Goal: Task Accomplishment & Management: Manage account settings

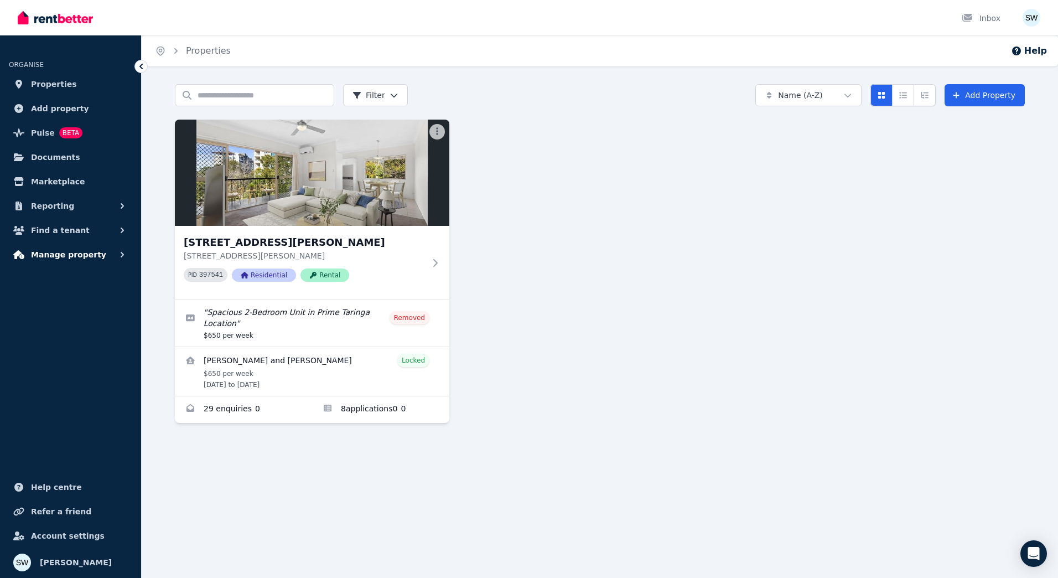
click at [99, 247] on button "Manage property" at bounding box center [70, 255] width 123 height 22
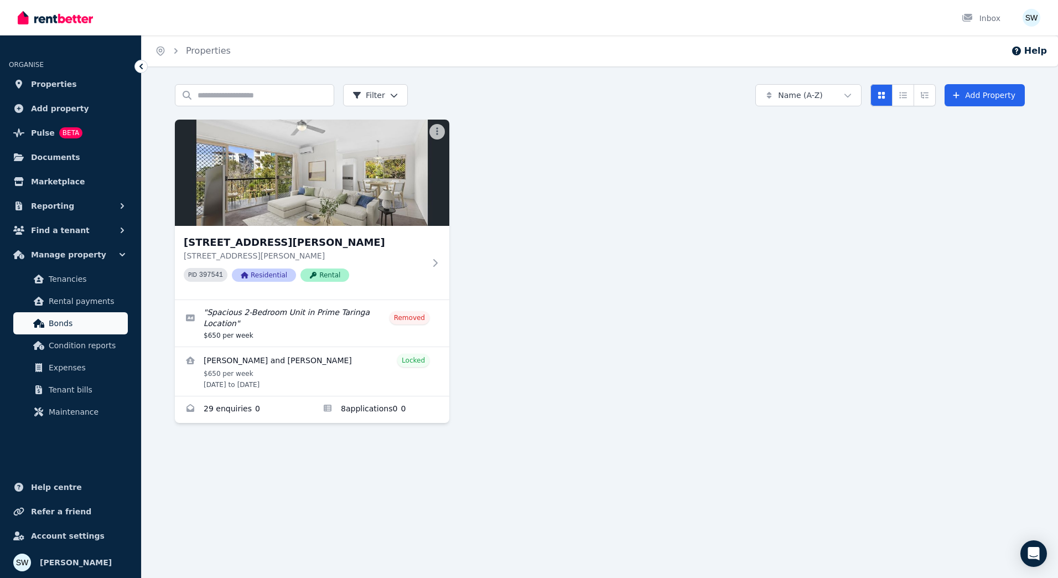
click at [81, 324] on span "Bonds" at bounding box center [86, 323] width 75 height 13
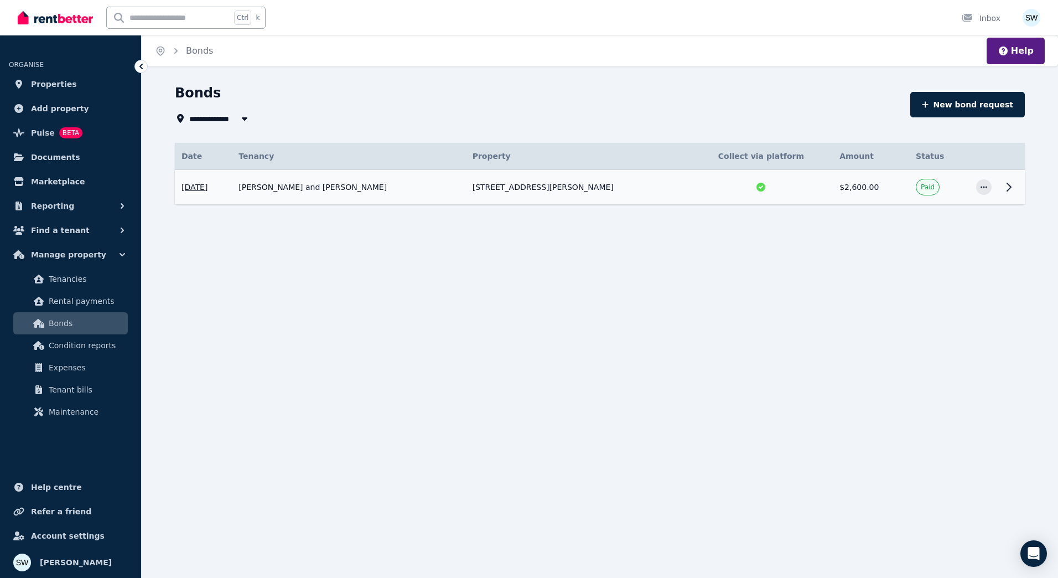
click at [1000, 194] on td at bounding box center [1012, 187] width 27 height 35
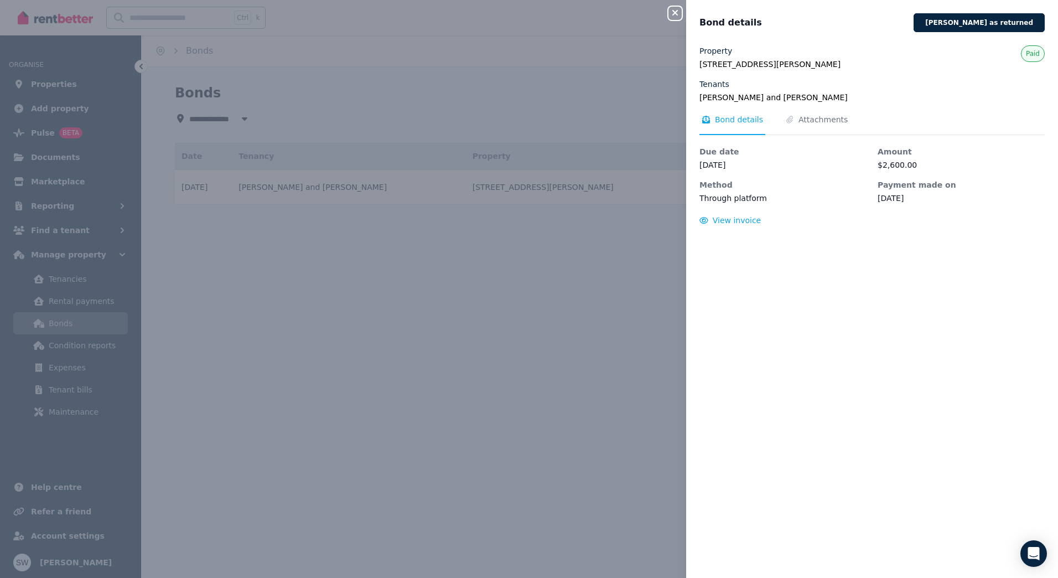
click at [677, 13] on icon "button" at bounding box center [675, 12] width 13 height 9
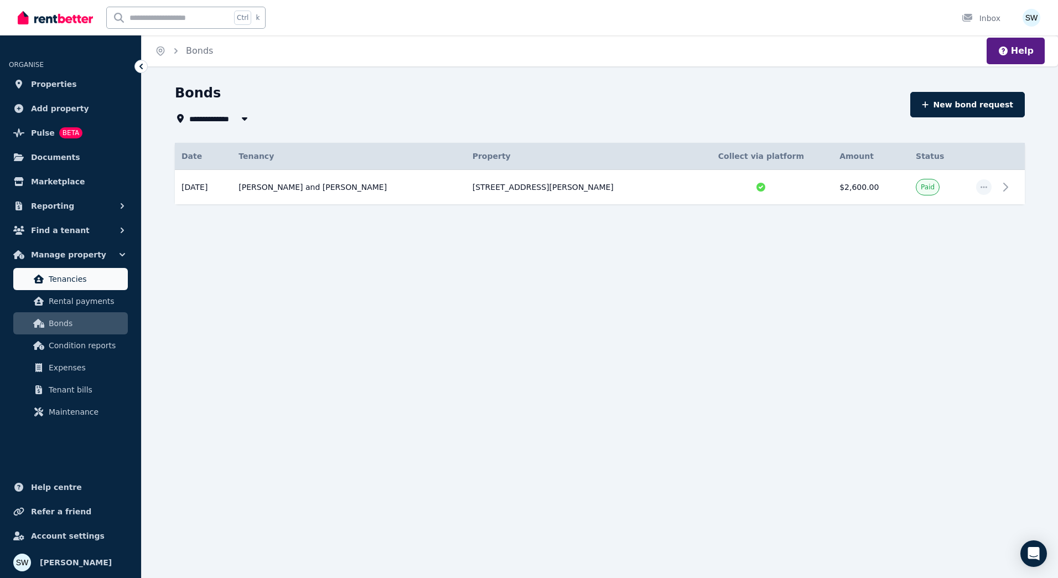
click at [99, 273] on span "Tenancies" at bounding box center [86, 278] width 75 height 13
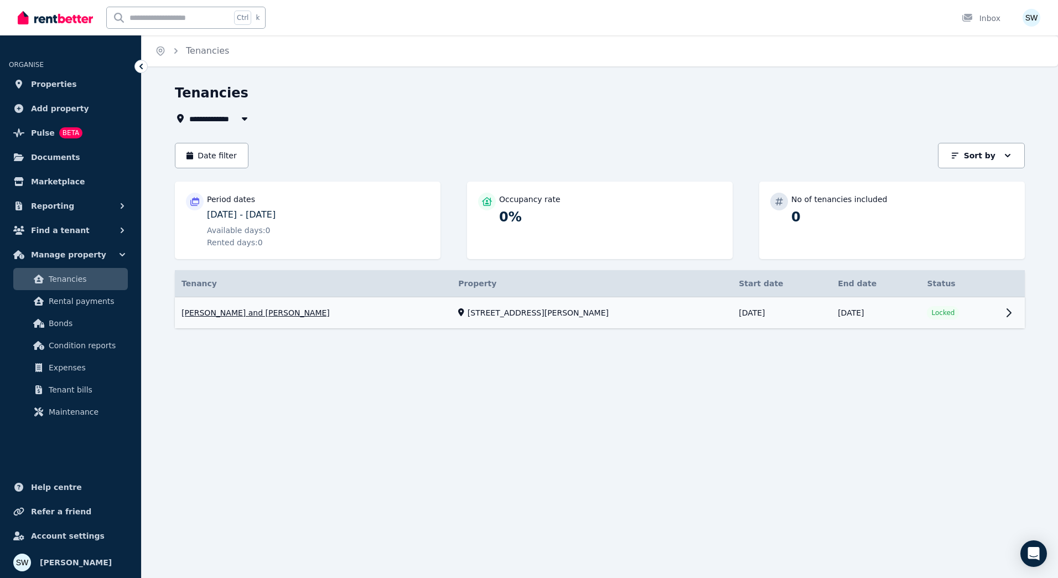
click at [359, 313] on link "View property details" at bounding box center [600, 313] width 850 height 32
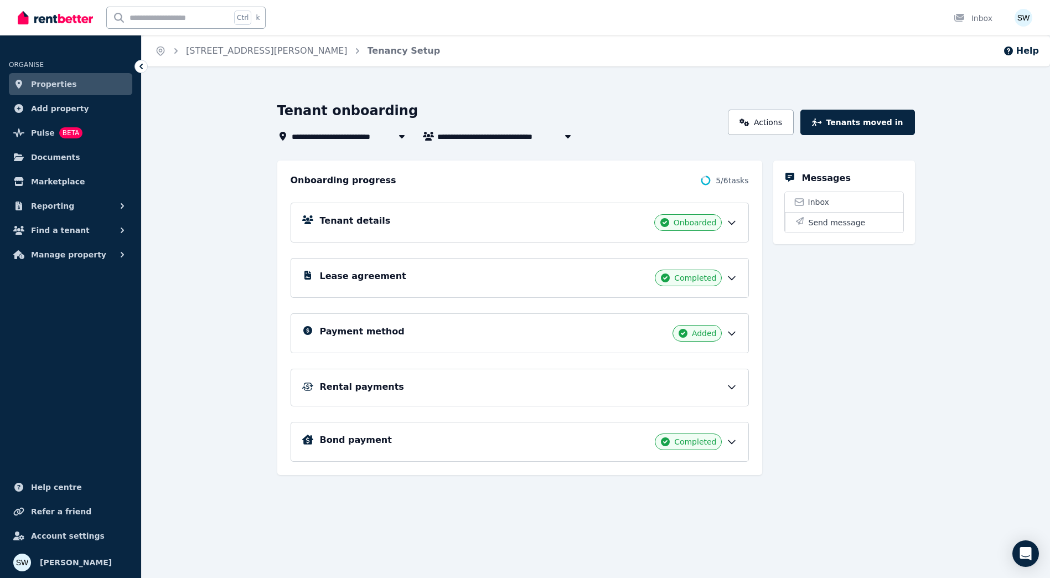
click at [737, 386] on icon at bounding box center [731, 386] width 11 height 11
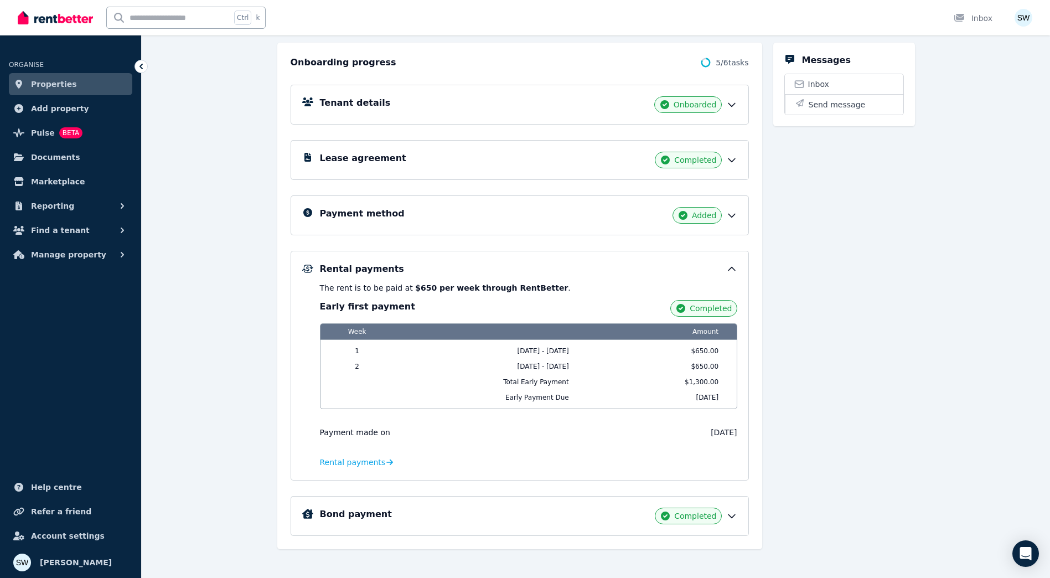
scroll to position [127, 0]
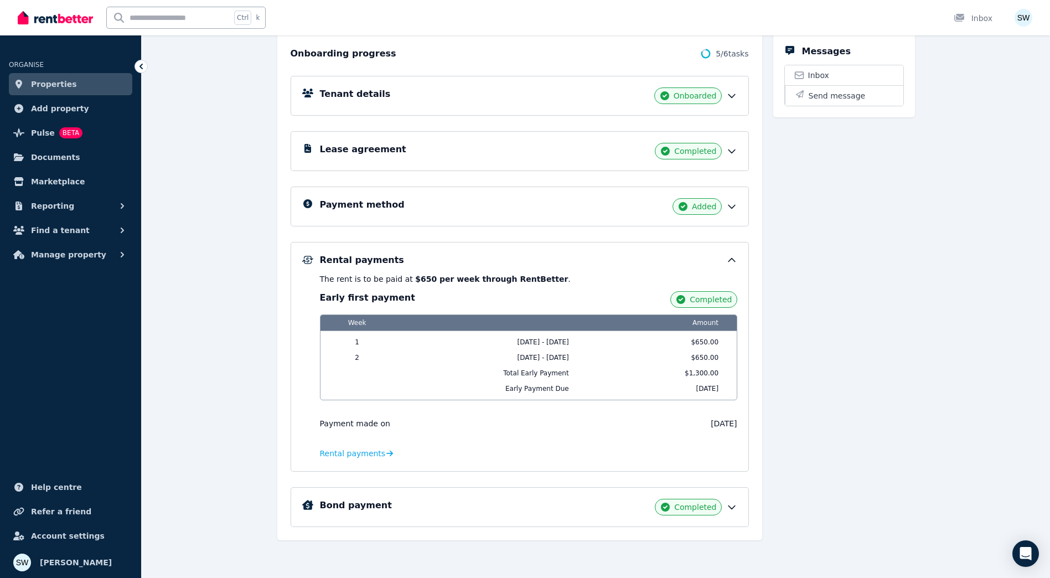
click at [732, 510] on icon at bounding box center [731, 506] width 11 height 11
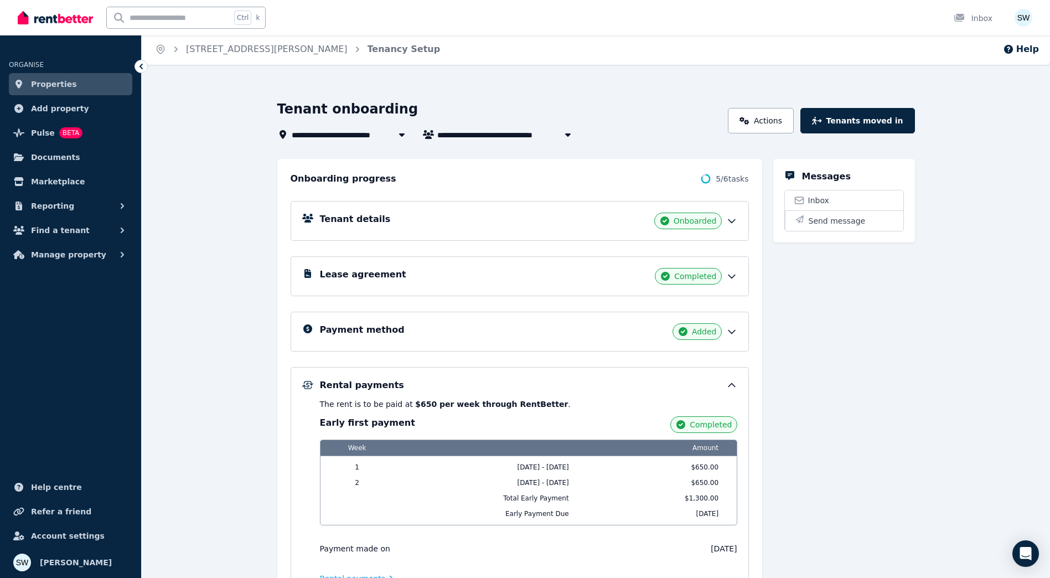
scroll to position [0, 0]
